Goal: Task Accomplishment & Management: Use online tool/utility

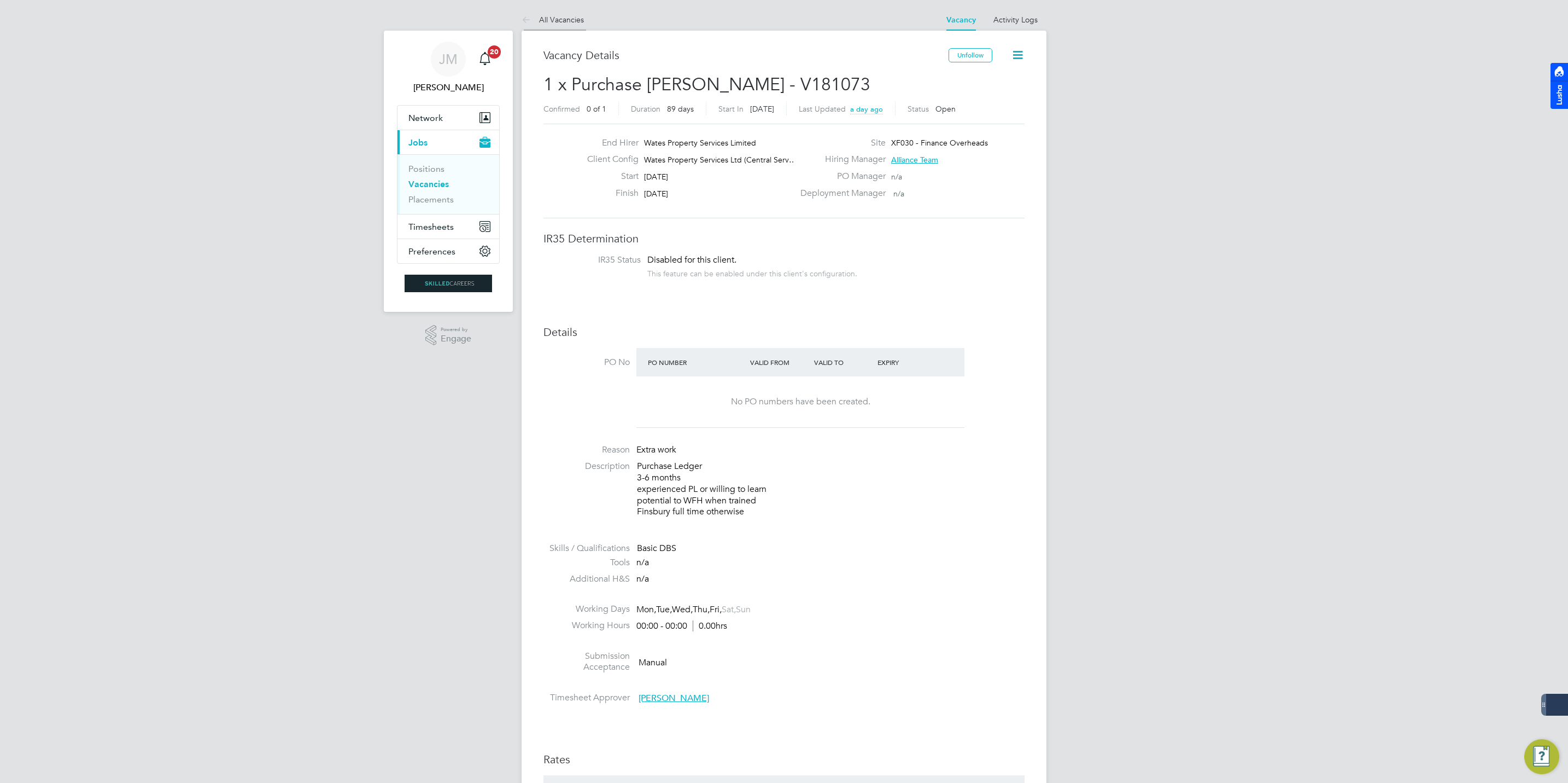
click at [565, 24] on link "All Vacancies" at bounding box center [552, 19] width 62 height 10
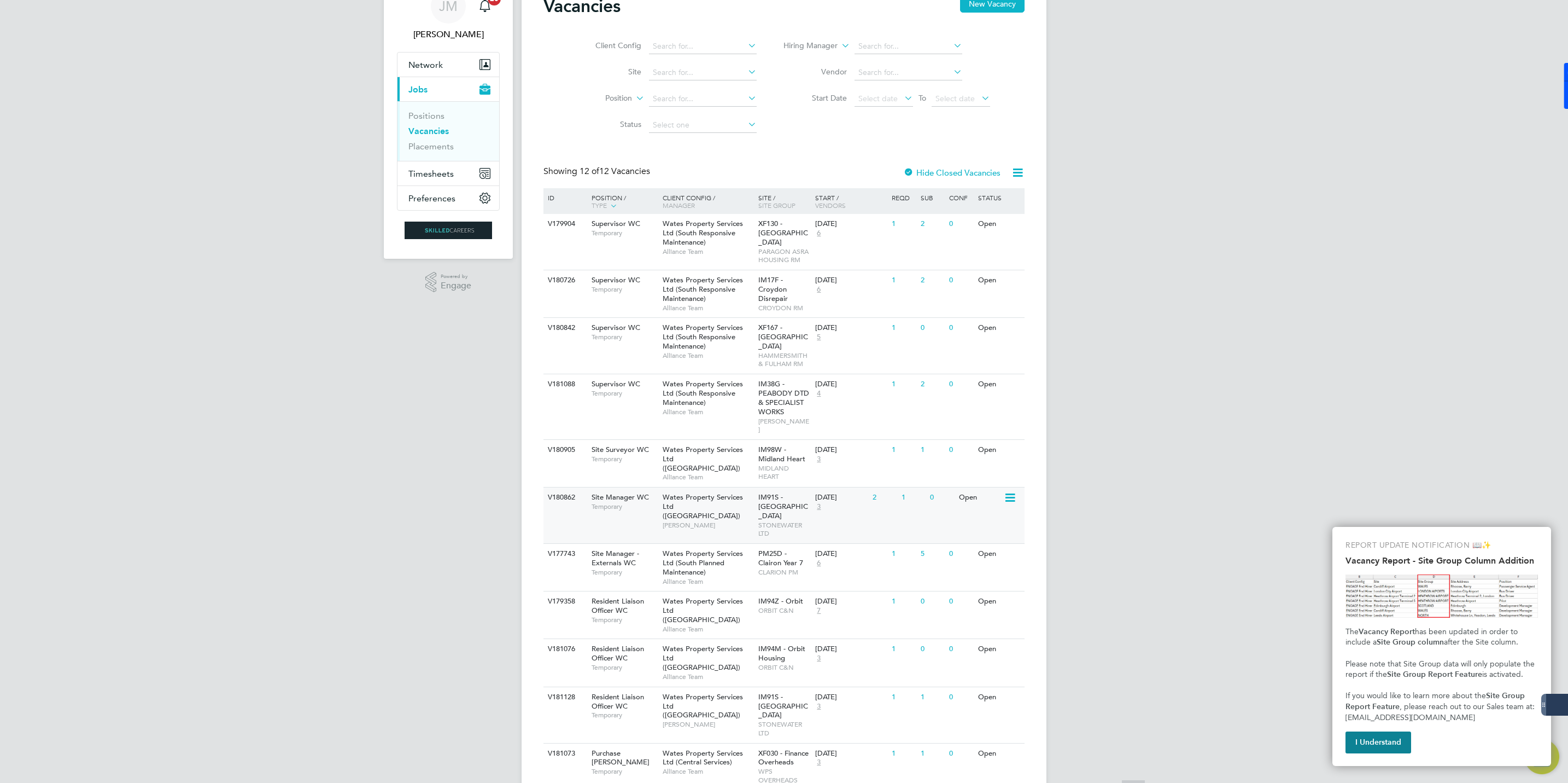
scroll to position [82, 0]
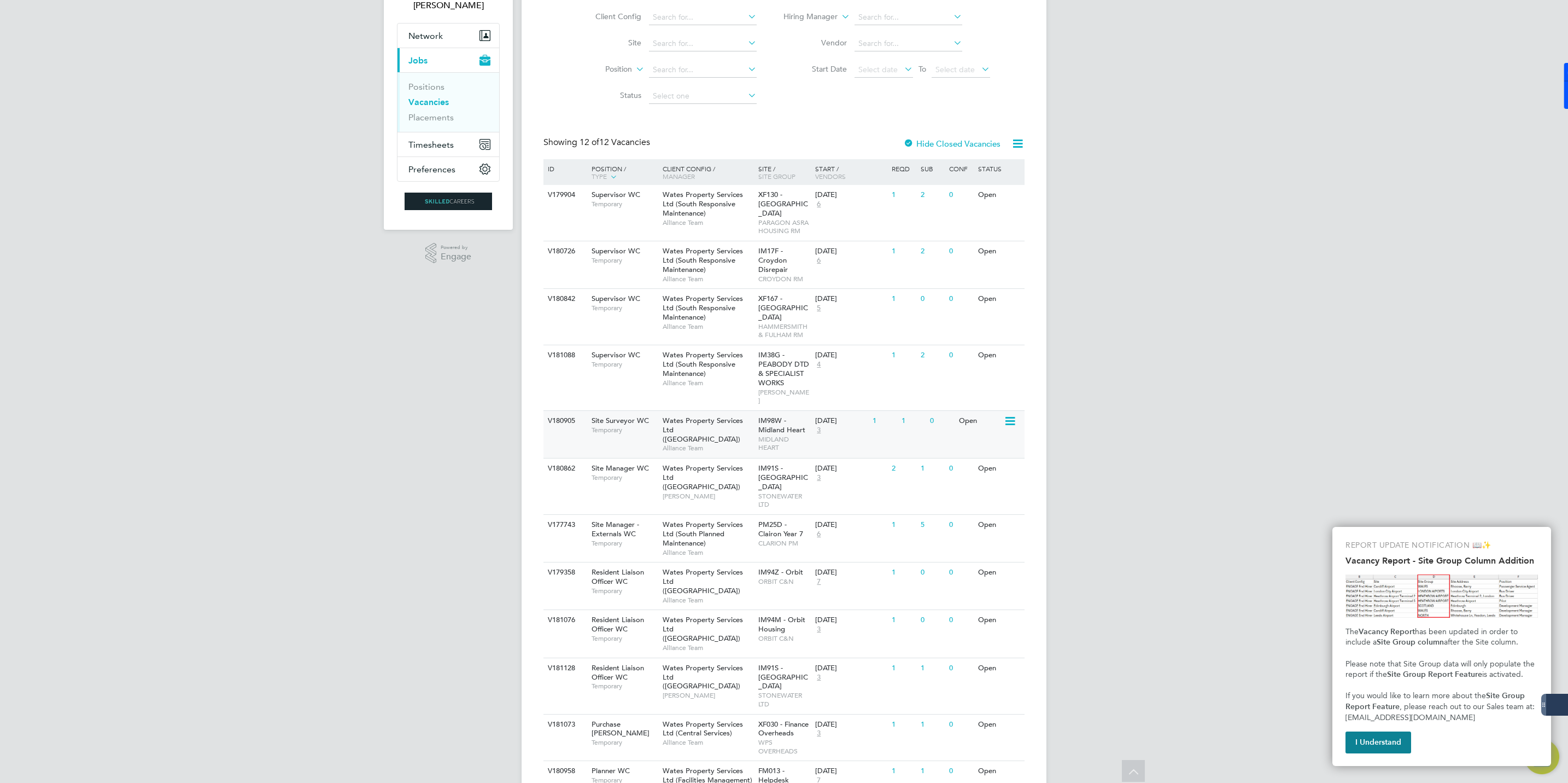
click at [725, 415] on span "Wates Property Services Ltd ([GEOGRAPHIC_DATA])" at bounding box center [702, 429] width 80 height 28
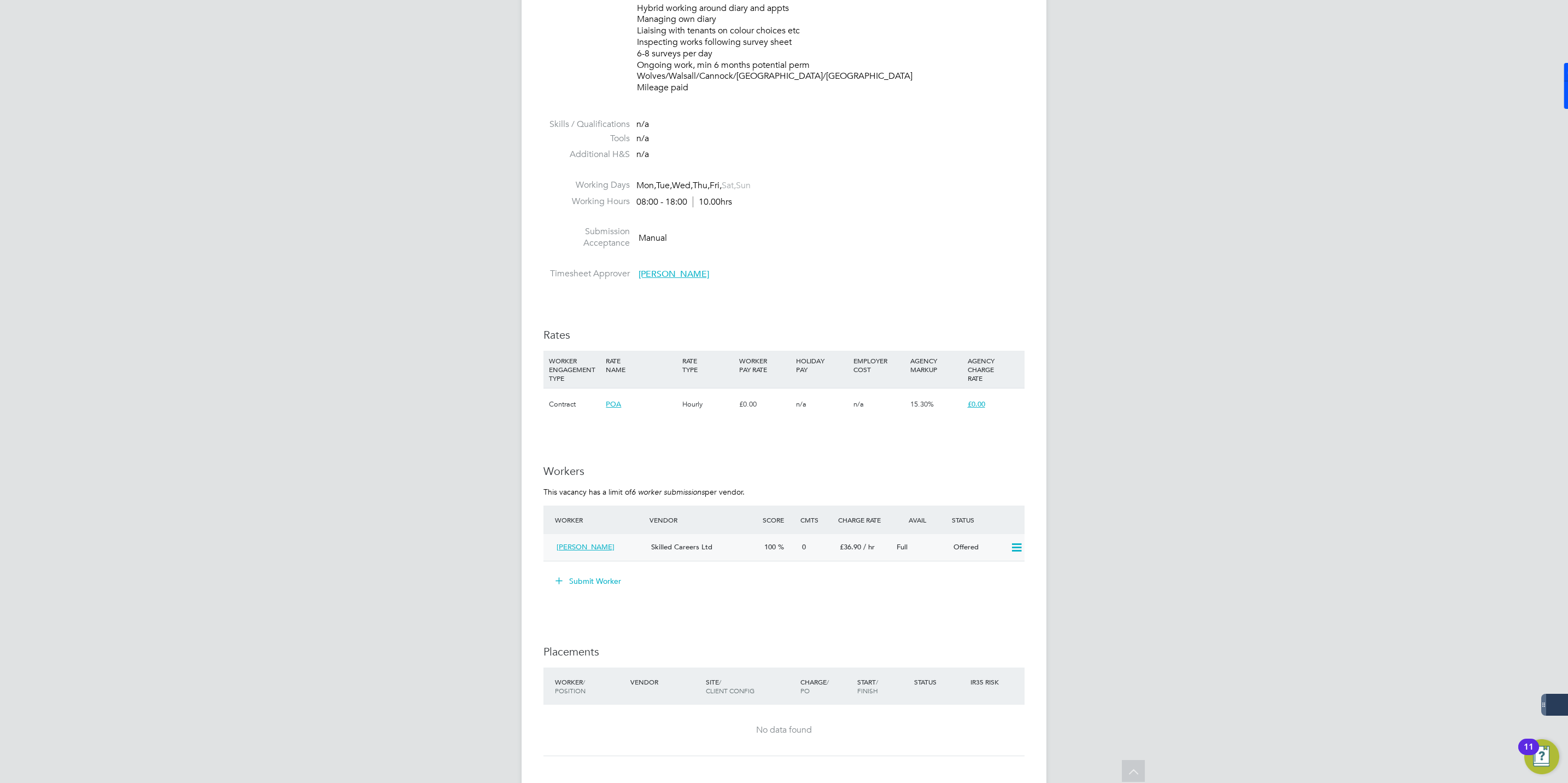
click at [1011, 543] on icon at bounding box center [1016, 547] width 14 height 9
click at [996, 570] on li "Confirm" at bounding box center [999, 571] width 41 height 15
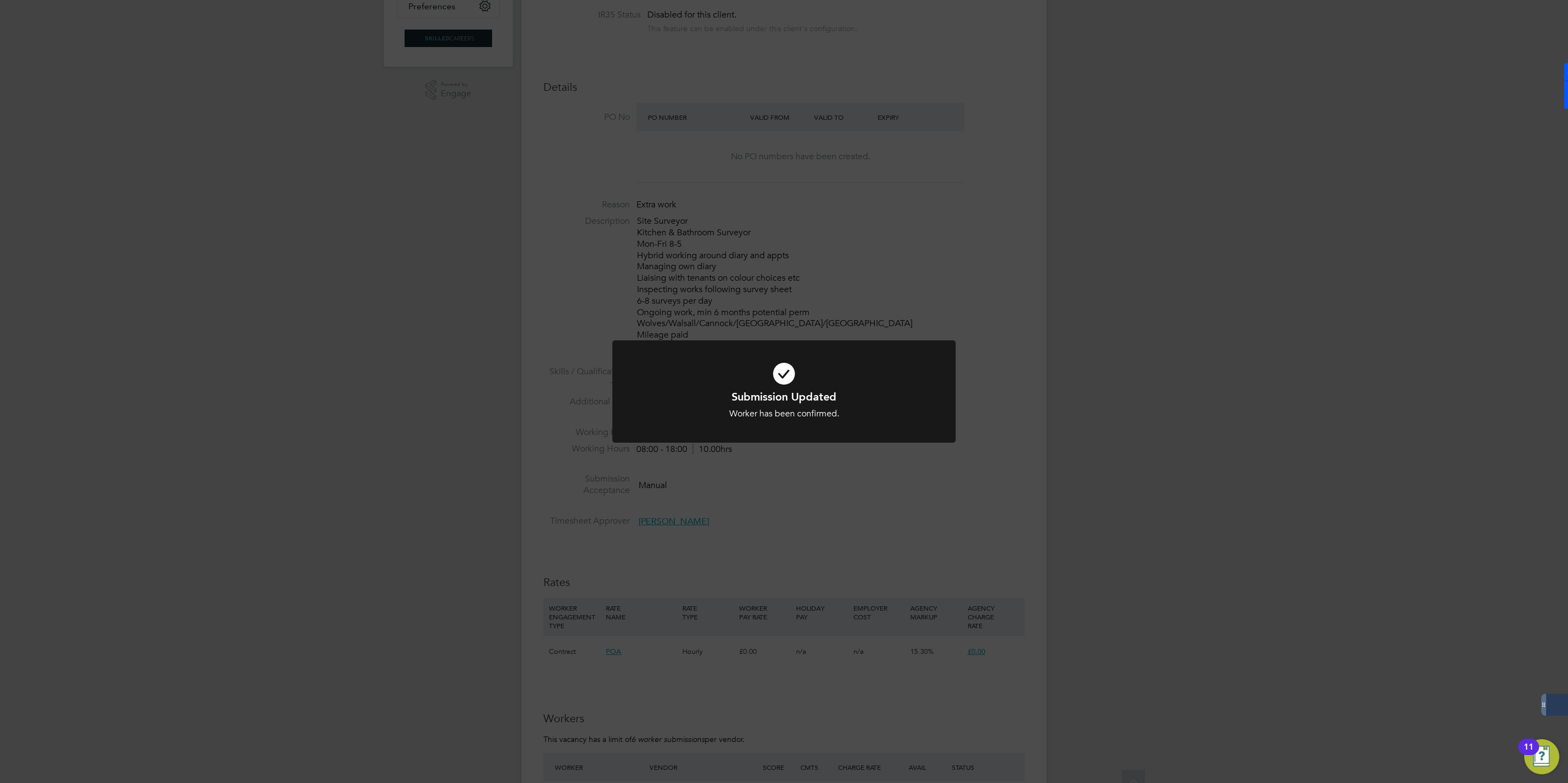
scroll to position [246, 0]
click at [969, 191] on div "Submission Updated Worker has been confirmed. Cancel Okay" at bounding box center [784, 391] width 1568 height 783
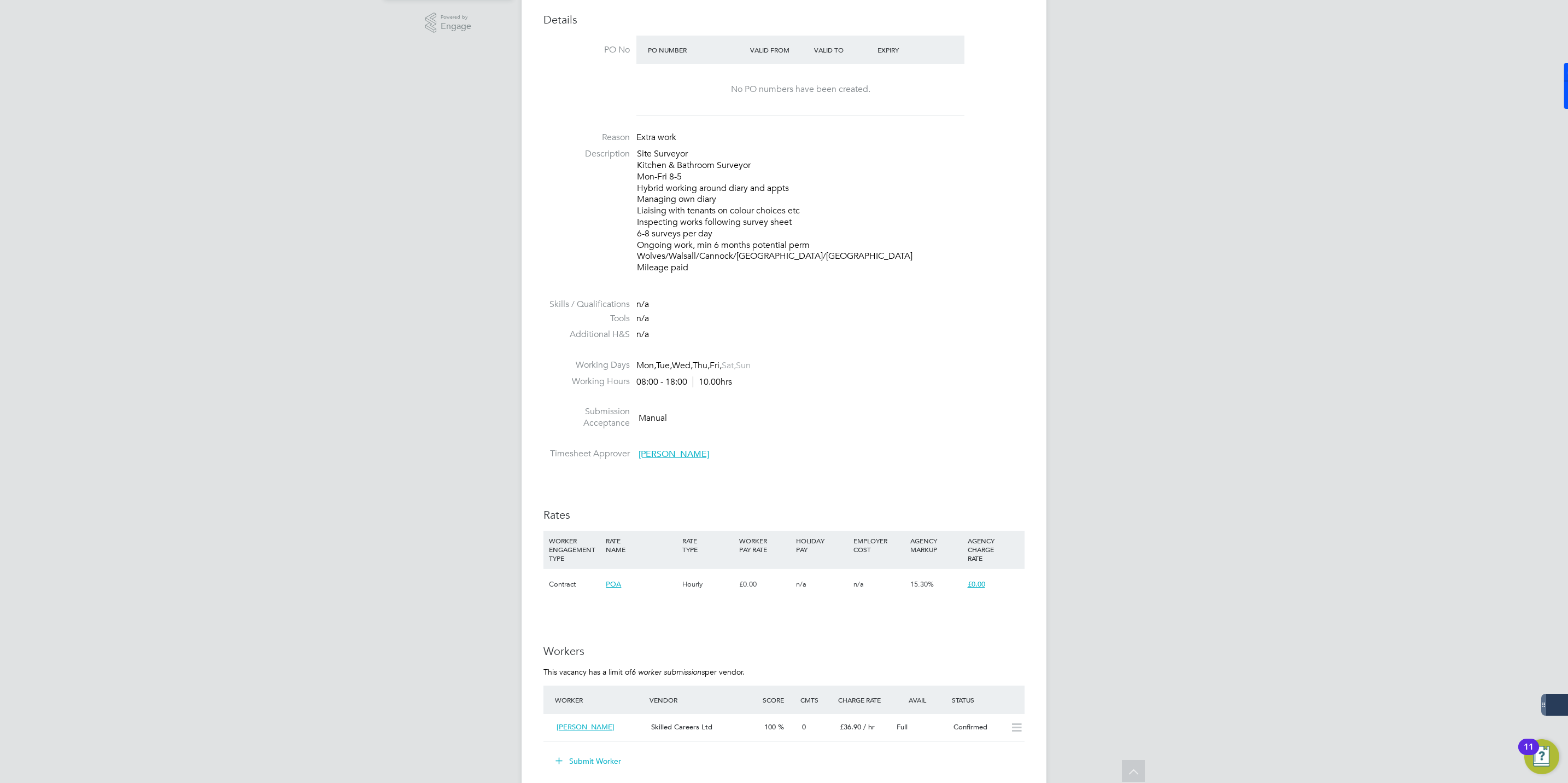
scroll to position [0, 0]
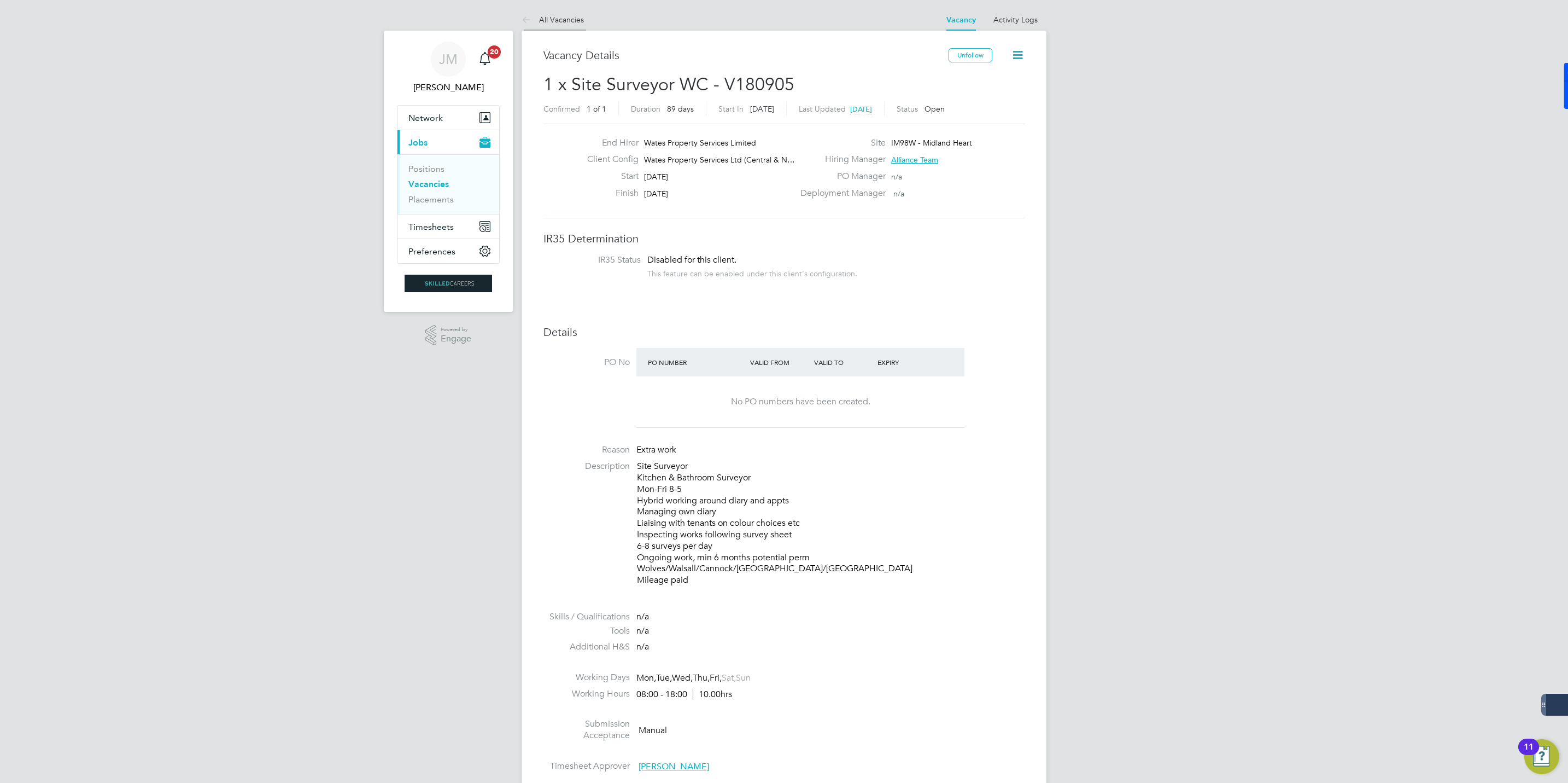
click at [561, 18] on link "All Vacancies" at bounding box center [552, 19] width 62 height 10
